Goal: Information Seeking & Learning: Find specific fact

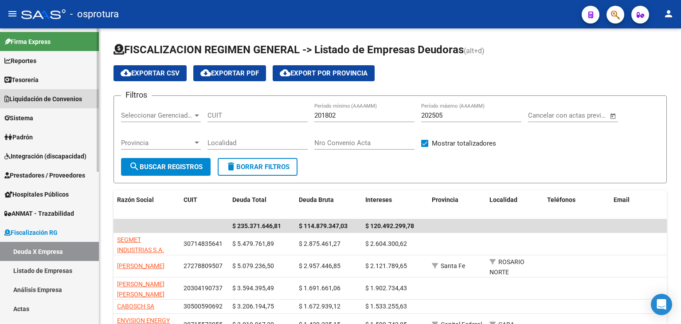
click at [53, 97] on span "Liquidación de Convenios" at bounding box center [43, 99] width 78 height 10
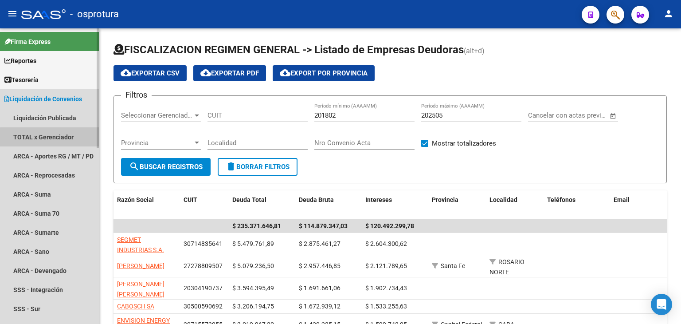
click at [57, 138] on link "TOTAL x Gerenciador" at bounding box center [49, 136] width 99 height 19
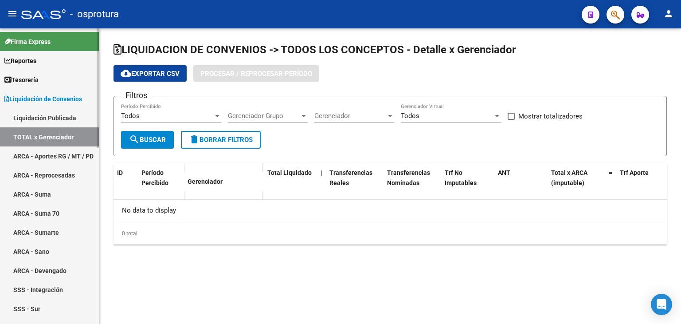
checkbox input "true"
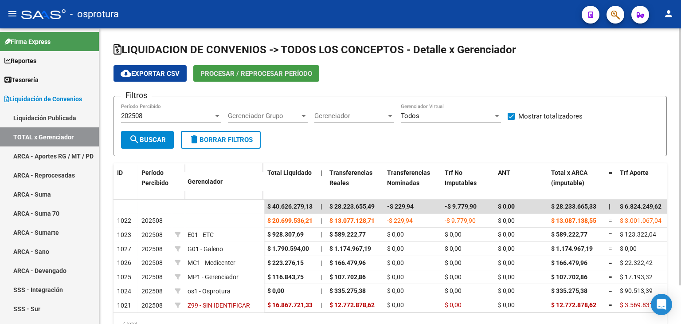
click at [281, 78] on button "Procesar / Reprocesar período" at bounding box center [256, 73] width 126 height 16
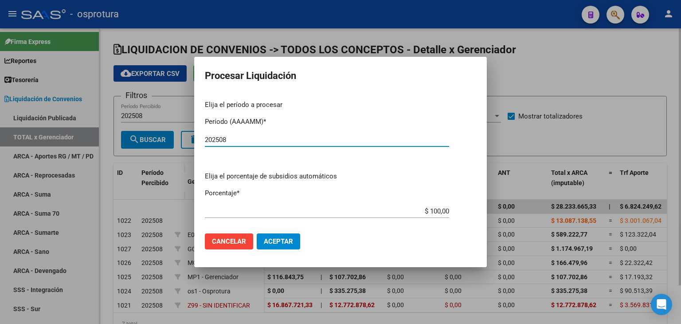
type input "202508"
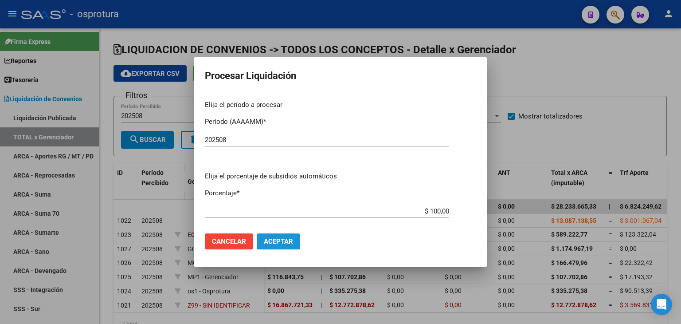
click at [285, 242] on span "Aceptar" at bounding box center [278, 241] width 29 height 8
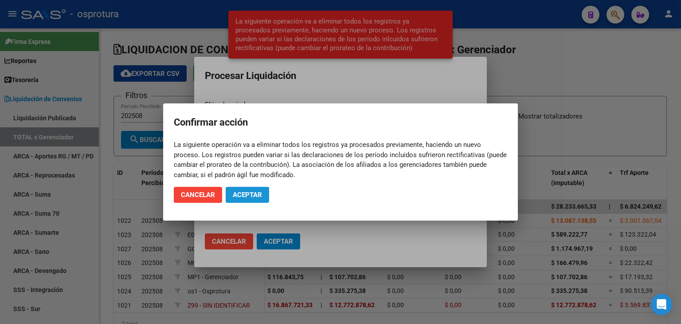
click at [252, 194] on span "Aceptar" at bounding box center [247, 195] width 29 height 8
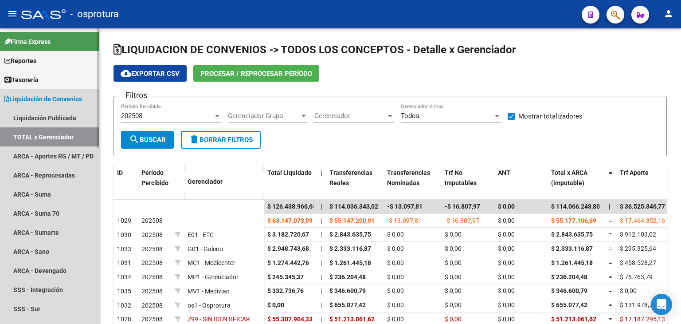
click at [60, 135] on link "TOTAL x Gerenciador" at bounding box center [49, 136] width 99 height 19
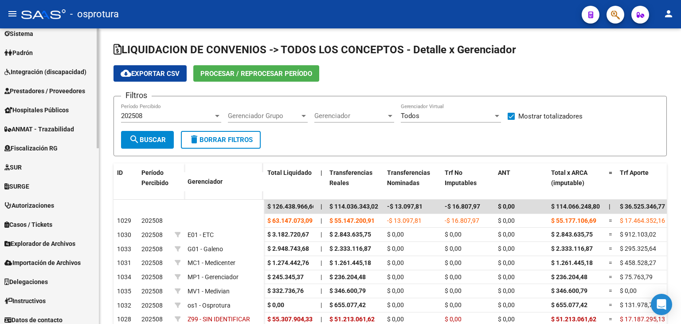
scroll to position [433, 0]
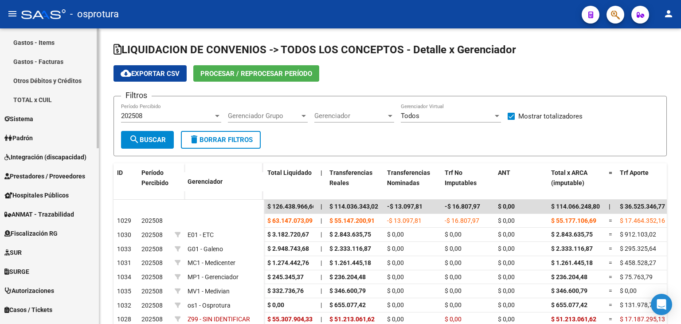
click at [117, 267] on mat-sidenav-container "Firma Express Reportes Tablero de Control Ingresos Percibidos Análisis de todos…" at bounding box center [340, 175] width 681 height 295
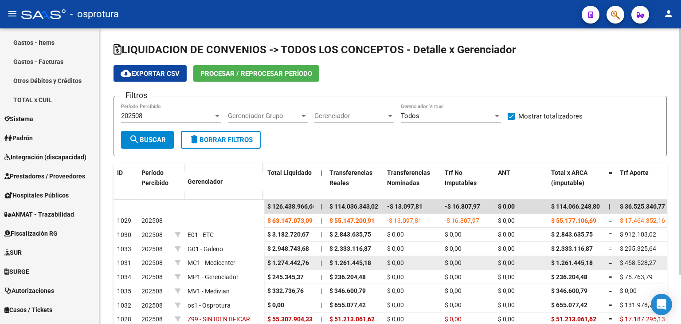
scroll to position [346, 0]
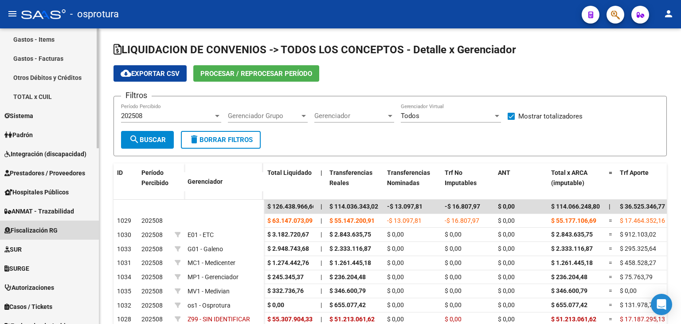
click at [58, 228] on span "Fiscalización RG" at bounding box center [30, 230] width 53 height 10
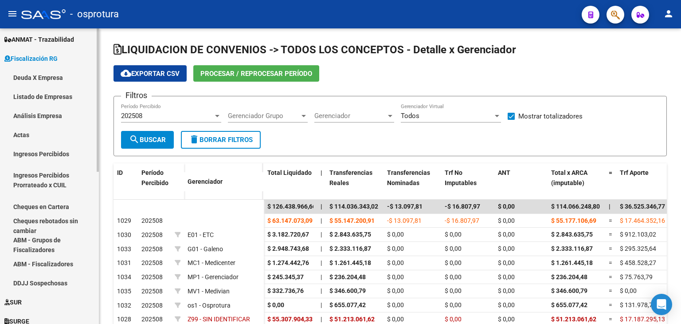
scroll to position [167, 0]
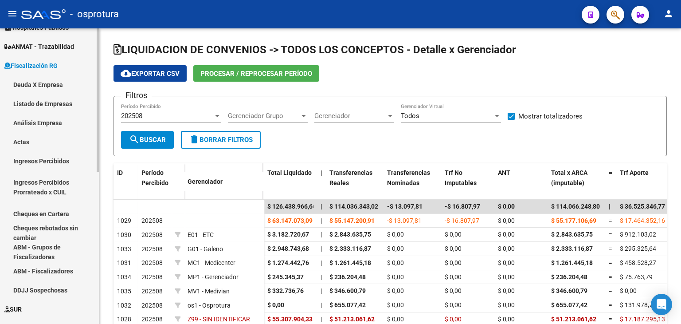
click at [106, 122] on mat-sidenav-container "Firma Express Reportes Tablero de Control Ingresos Percibidos Análisis de todos…" at bounding box center [340, 175] width 681 height 295
click at [61, 80] on link "Deuda X Empresa" at bounding box center [49, 84] width 99 height 19
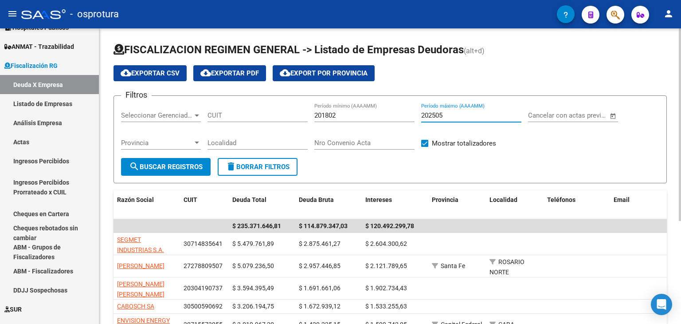
click at [472, 118] on input "202505" at bounding box center [471, 115] width 100 height 8
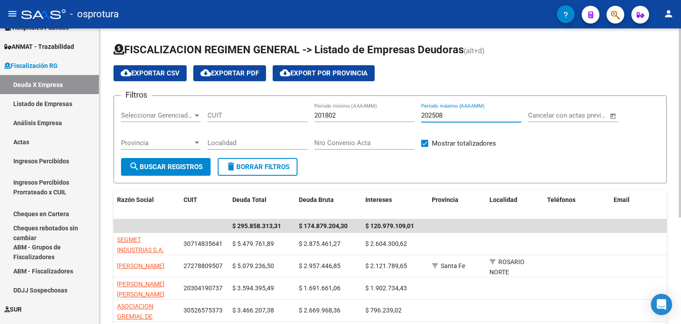
type input "202508"
click at [403, 162] on form "Filtros Seleccionar Gerenciador Seleccionar Gerenciador CUIT 201802 Período mín…" at bounding box center [391, 139] width 554 height 88
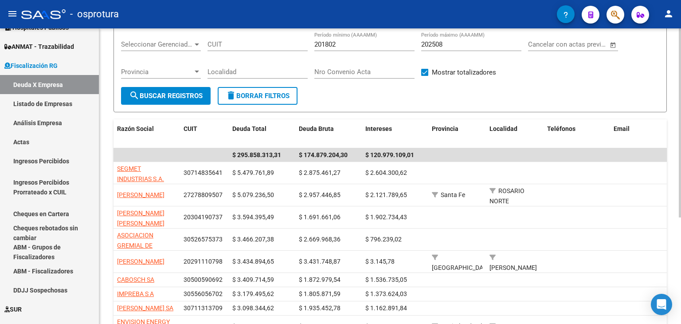
scroll to position [89, 0]
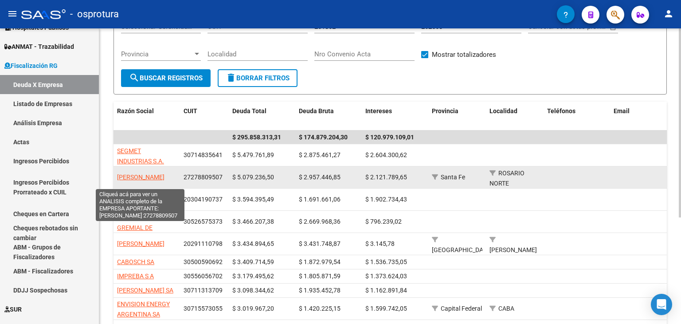
click at [138, 178] on span "[PERSON_NAME]" at bounding box center [140, 176] width 47 height 7
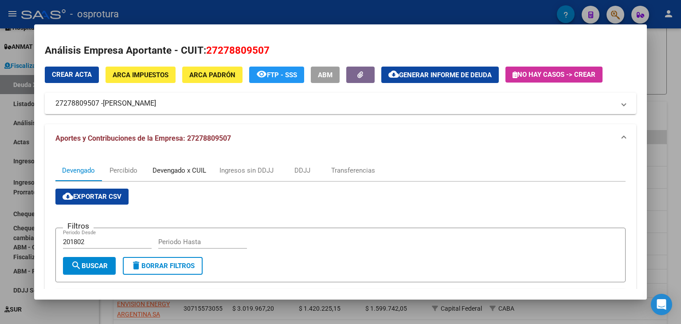
click at [190, 175] on div "Devengado x CUIL" at bounding box center [180, 170] width 54 height 10
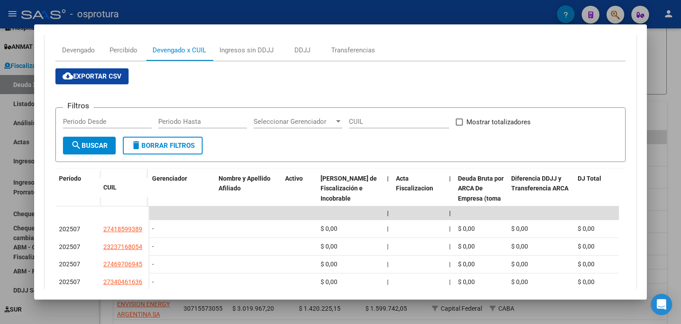
scroll to position [10, 0]
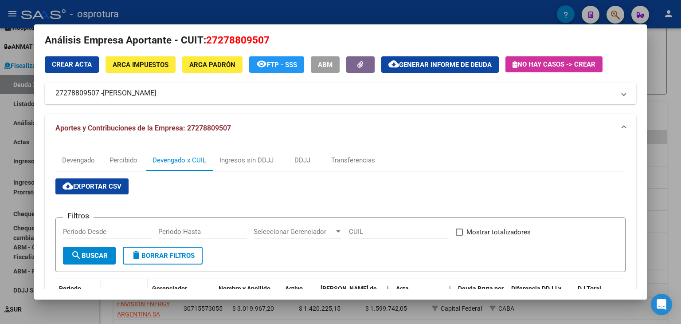
click at [660, 98] on div at bounding box center [340, 162] width 681 height 324
